Goal: Find specific page/section: Find specific page/section

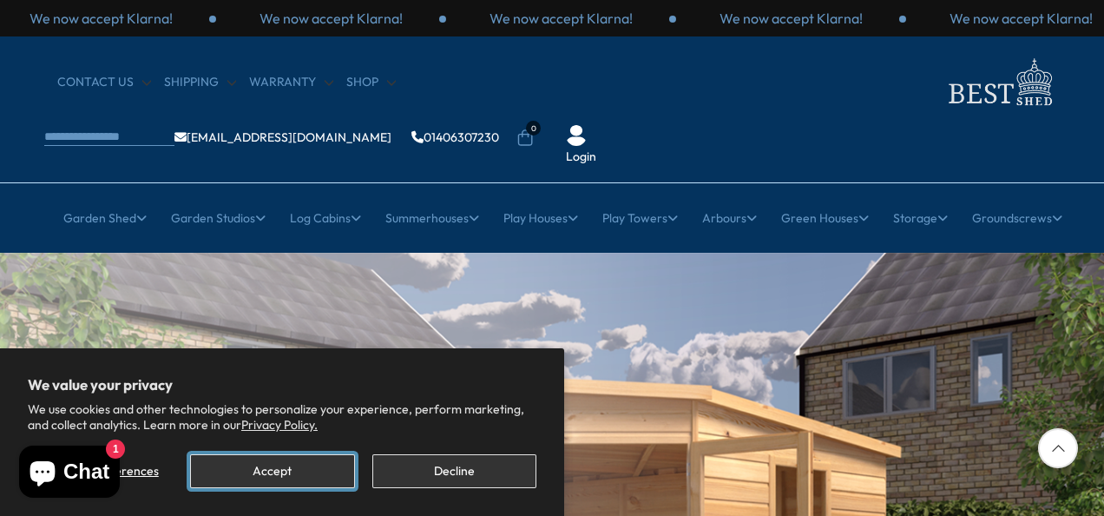
click at [273, 467] on button "Accept" at bounding box center [272, 471] width 164 height 34
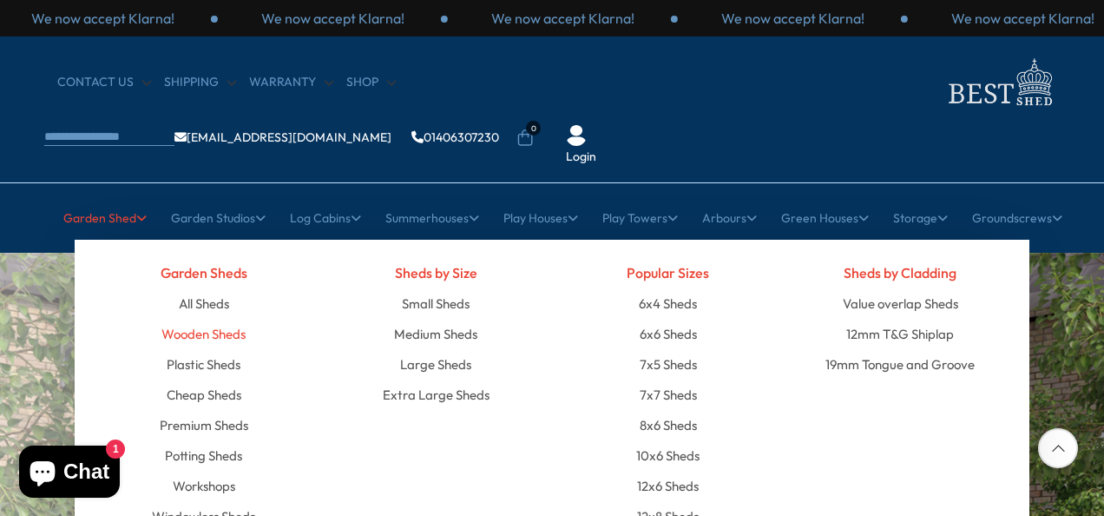
click at [212, 319] on link "Wooden Sheds" at bounding box center [203, 334] width 84 height 30
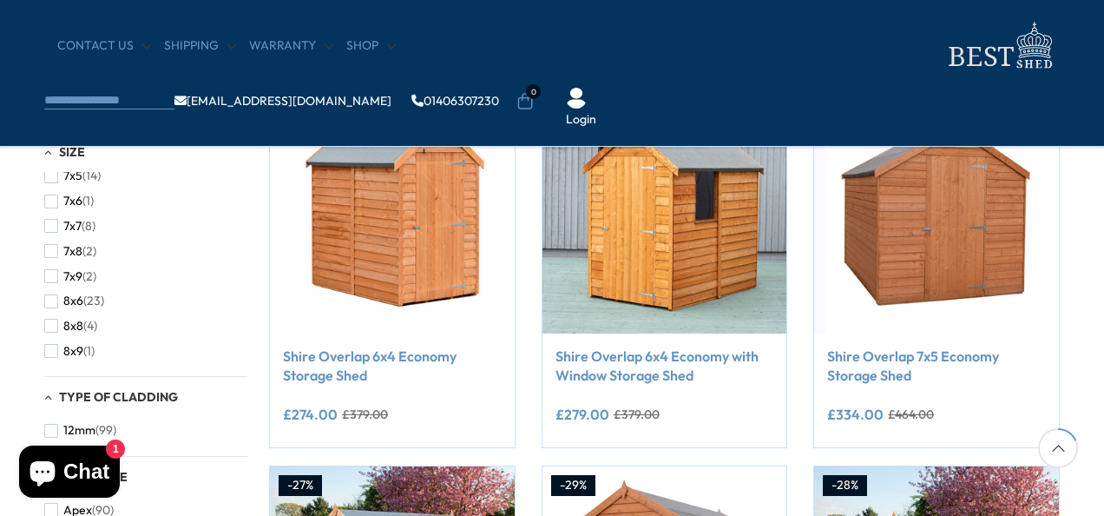
scroll to position [607, 0]
